Goal: Task Accomplishment & Management: Manage account settings

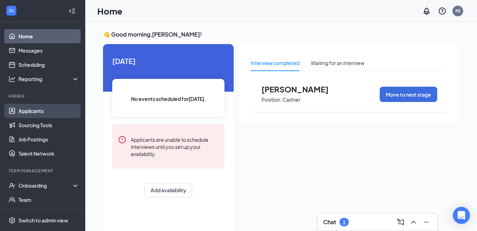
click at [43, 114] on link "Applicants" at bounding box center [48, 111] width 61 height 14
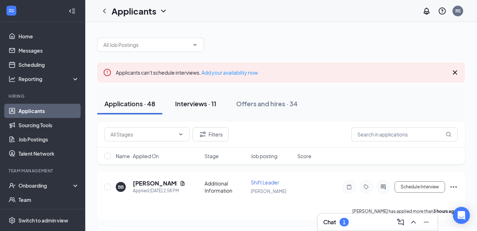
click at [195, 101] on div "Interviews · 11" at bounding box center [195, 103] width 41 height 9
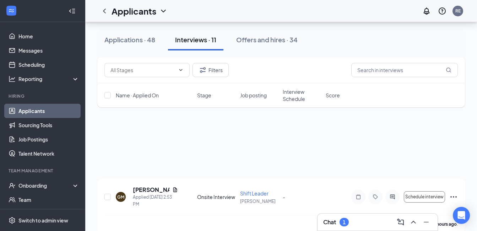
scroll to position [142, 0]
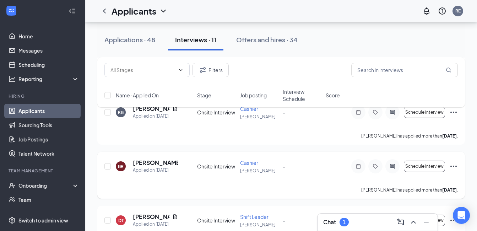
click at [283, 164] on span "-" at bounding box center [284, 166] width 2 height 6
click at [147, 181] on div "[PERSON_NAME] has applied more than [DATE] ." at bounding box center [280, 190] width 353 height 18
drag, startPoint x: 161, startPoint y: 174, endPoint x: 169, endPoint y: 171, distance: 8.5
click at [169, 171] on div "BR [PERSON_NAME] Applied on [DATE] Onsite Interview [PERSON_NAME] - Schedule in…" at bounding box center [280, 170] width 353 height 22
drag, startPoint x: 169, startPoint y: 171, endPoint x: 182, endPoint y: 172, distance: 12.8
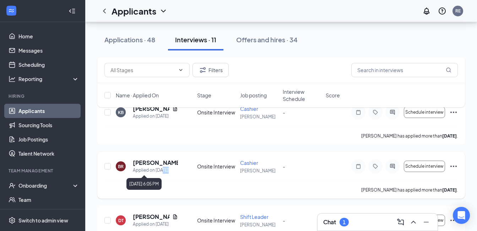
click at [169, 171] on div "Applied on [DATE]" at bounding box center [155, 169] width 45 height 7
click at [291, 186] on div "[PERSON_NAME] has applied more than [DATE] ." at bounding box center [280, 190] width 353 height 18
click at [416, 165] on span "Schedule interview" at bounding box center [424, 166] width 38 height 5
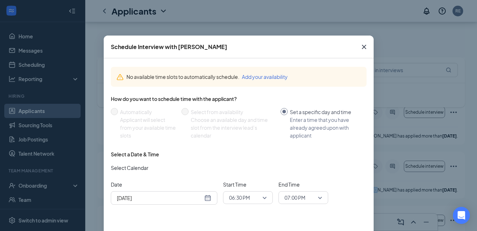
click at [360, 48] on icon "Cross" at bounding box center [364, 47] width 9 height 9
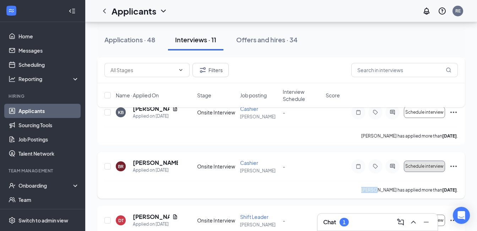
click at [425, 167] on span "Schedule interview" at bounding box center [424, 166] width 38 height 5
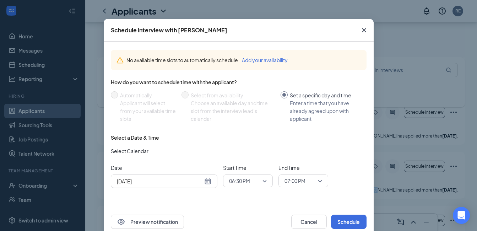
scroll to position [31, 0]
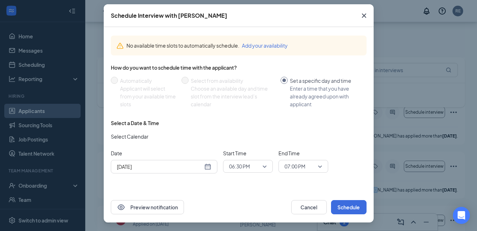
click at [361, 15] on icon "Cross" at bounding box center [363, 15] width 4 height 4
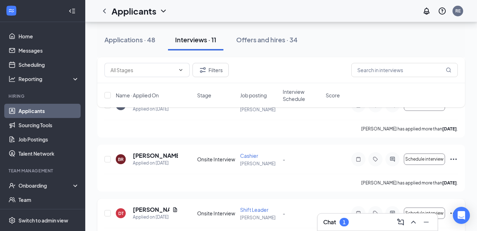
scroll to position [142, 0]
